Goal: Information Seeking & Learning: Learn about a topic

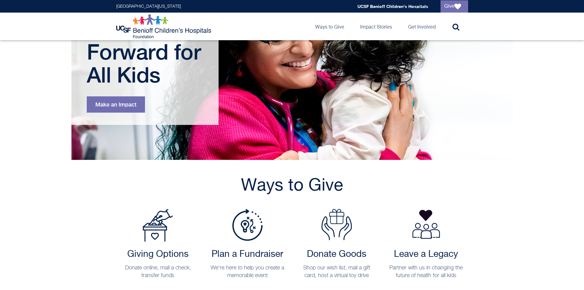
scroll to position [184, 0]
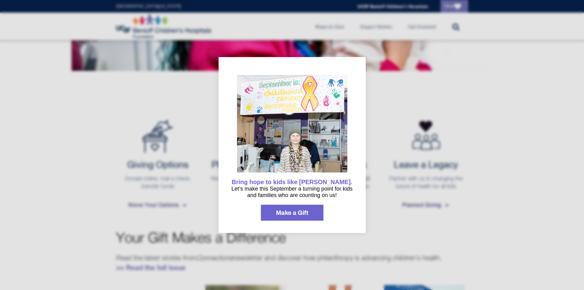
click at [531, 107] on div at bounding box center [292, 145] width 584 height 290
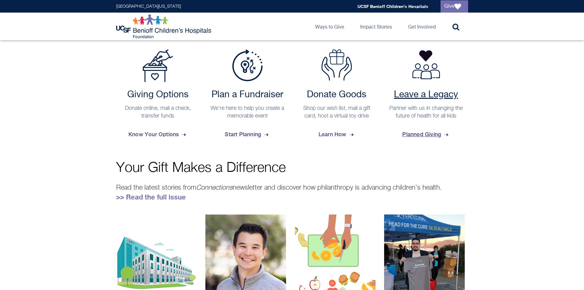
scroll to position [276, 0]
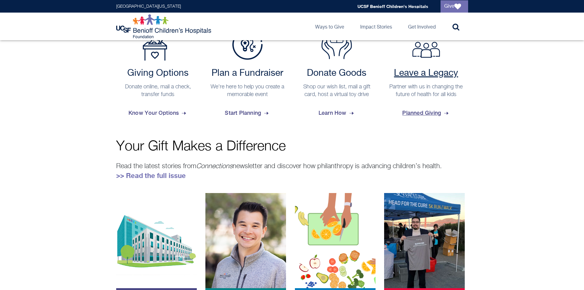
click at [427, 112] on span "Planned Giving" at bounding box center [425, 112] width 47 height 17
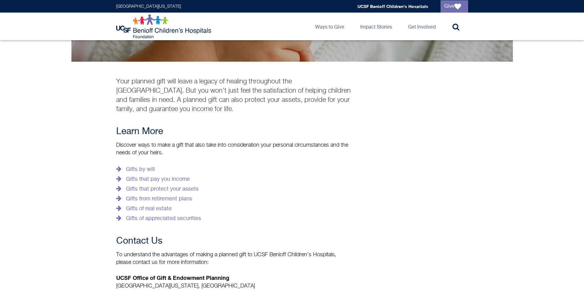
scroll to position [92, 0]
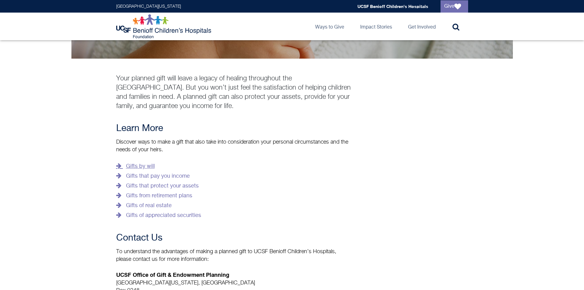
click at [149, 167] on link "Gifts by will" at bounding box center [135, 166] width 39 height 10
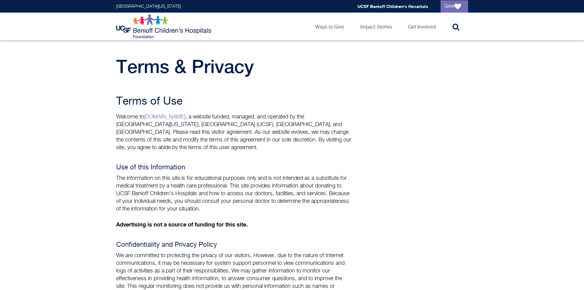
scroll to position [202, 0]
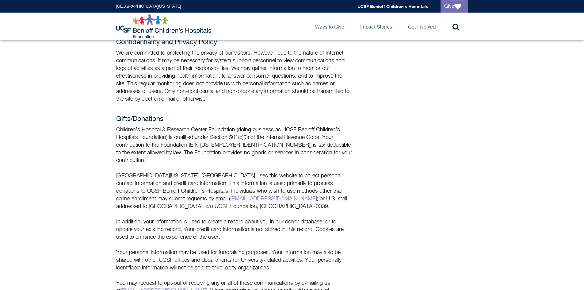
click at [188, 129] on p "Children’s Hospital & Research Center Foundation (doing business as UCSF Beniof…" at bounding box center [234, 145] width 236 height 38
drag, startPoint x: 138, startPoint y: 93, endPoint x: 153, endPoint y: 83, distance: 18.2
click at [138, 93] on p "We are committed to protecting the privacy of our visitors. However, due to the…" at bounding box center [234, 76] width 236 height 54
